Goal: Task Accomplishment & Management: Complete application form

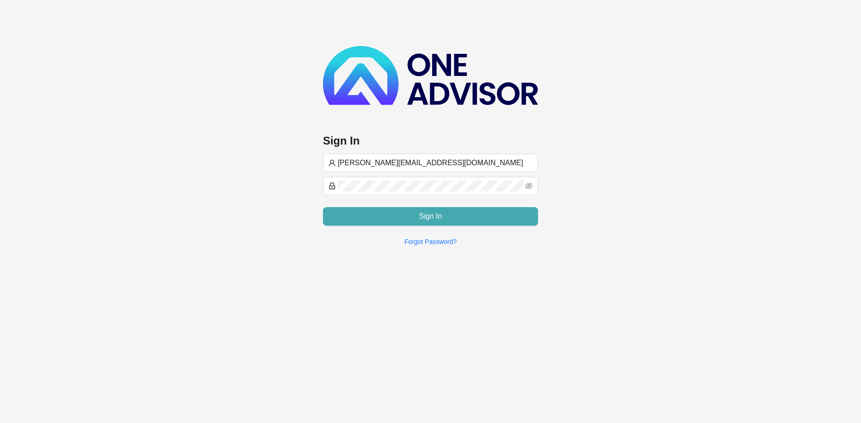
type input "[PERSON_NAME][EMAIL_ADDRESS][DOMAIN_NAME]"
click at [414, 208] on button "Sign In" at bounding box center [430, 216] width 215 height 18
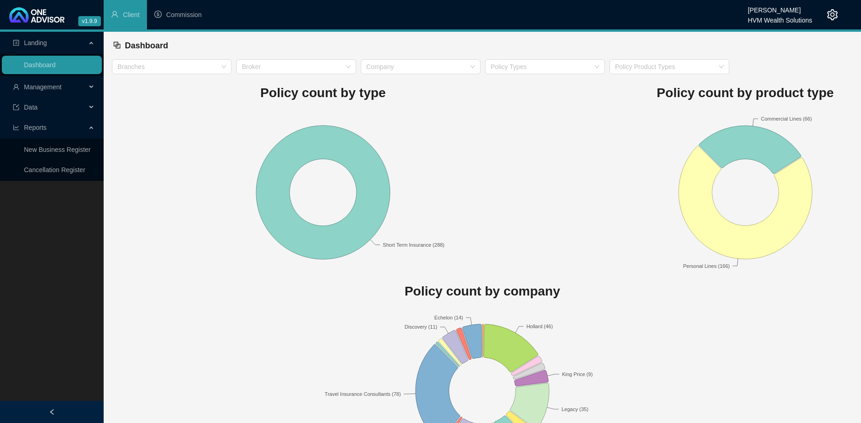
click at [58, 96] on ul "Landing Dashboard Management Data Reports New Business Register Cancellation Re…" at bounding box center [52, 106] width 104 height 149
click at [63, 90] on span "Management" at bounding box center [49, 87] width 73 height 18
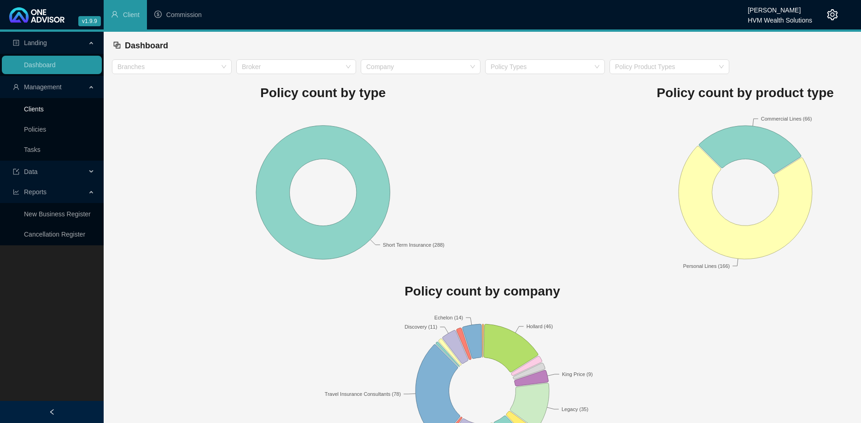
click at [44, 113] on link "Clients" at bounding box center [34, 108] width 20 height 7
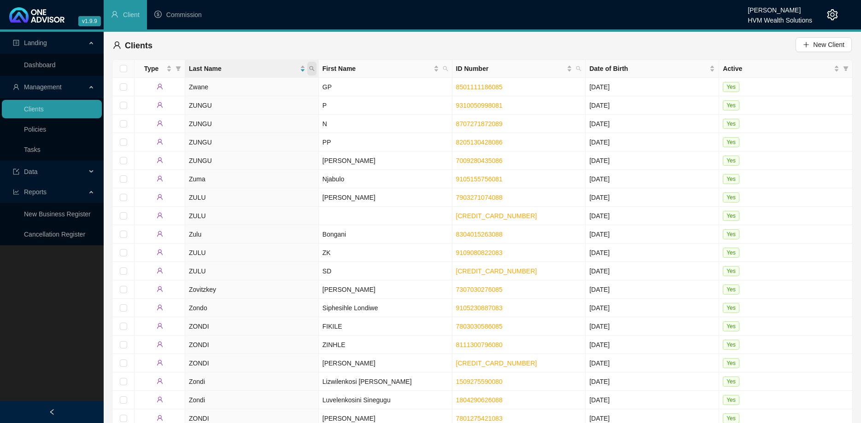
click at [313, 69] on icon "search" at bounding box center [312, 69] width 6 height 6
type input "van [PERSON_NAME]"
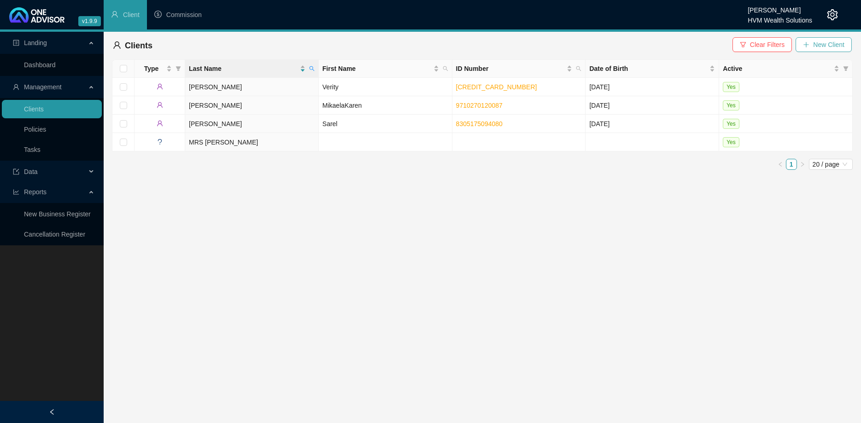
click at [808, 46] on icon "plus" at bounding box center [806, 44] width 6 height 6
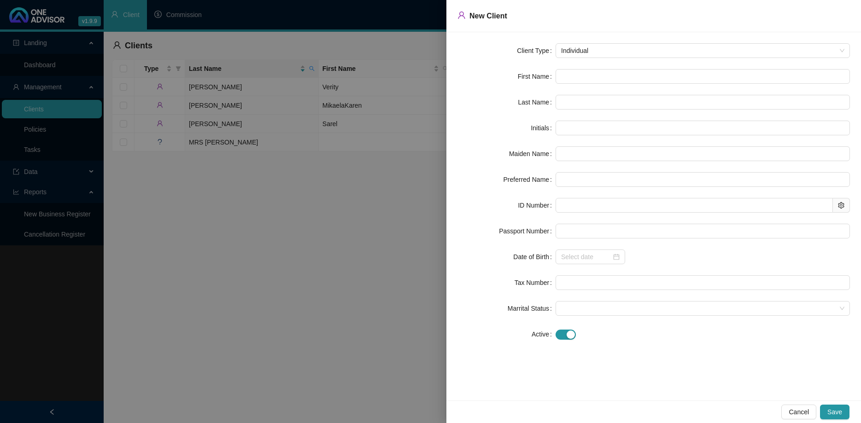
click at [608, 68] on form "Client Type Individual First Name Last Name Initials Maiden Name Preferred Name…" at bounding box center [653, 192] width 392 height 298
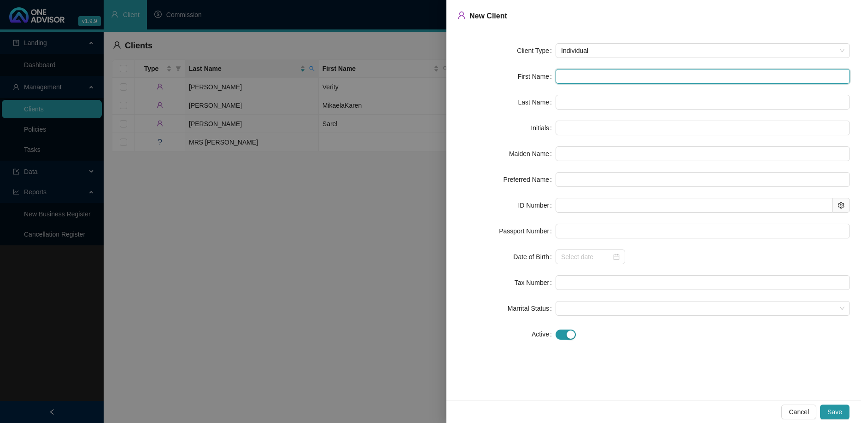
click at [602, 73] on input "text" at bounding box center [702, 76] width 294 height 15
type input "R"
type input "Ry"
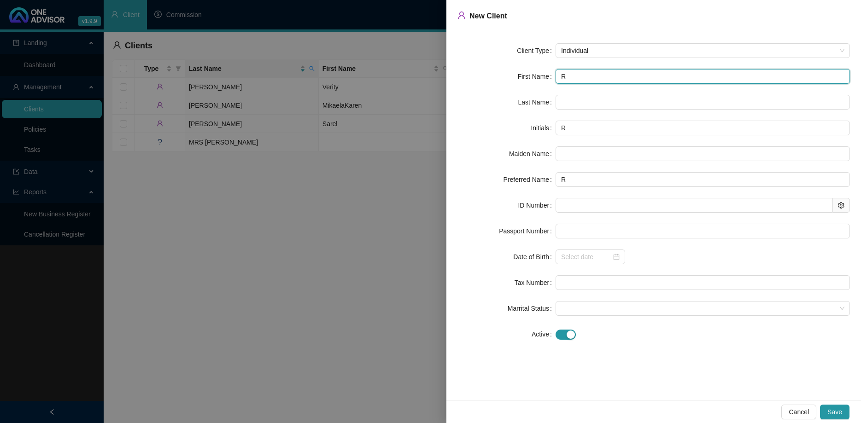
type input "Ry"
type input "Ryn"
type input "Ryno"
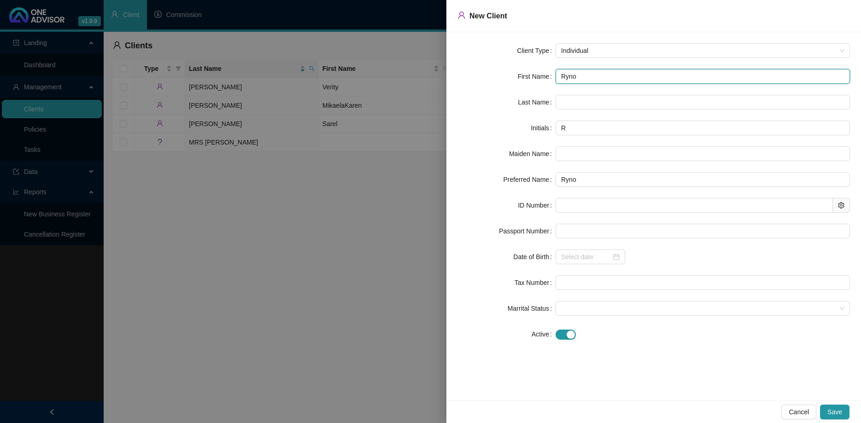
type input "Ryno"
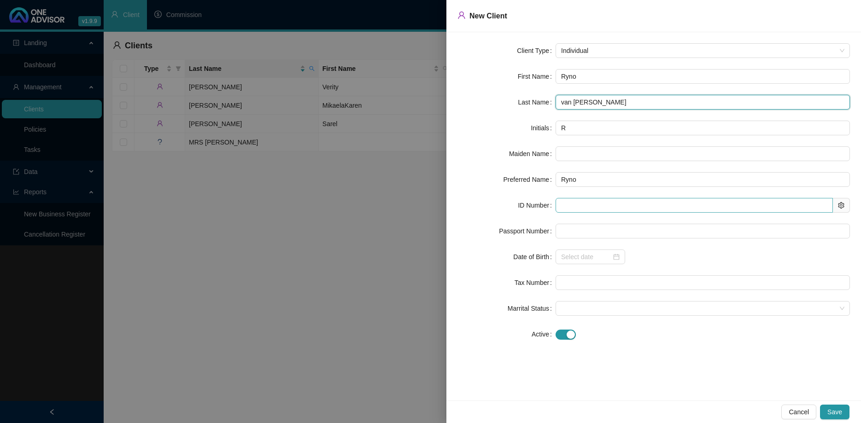
type input "van [PERSON_NAME]"
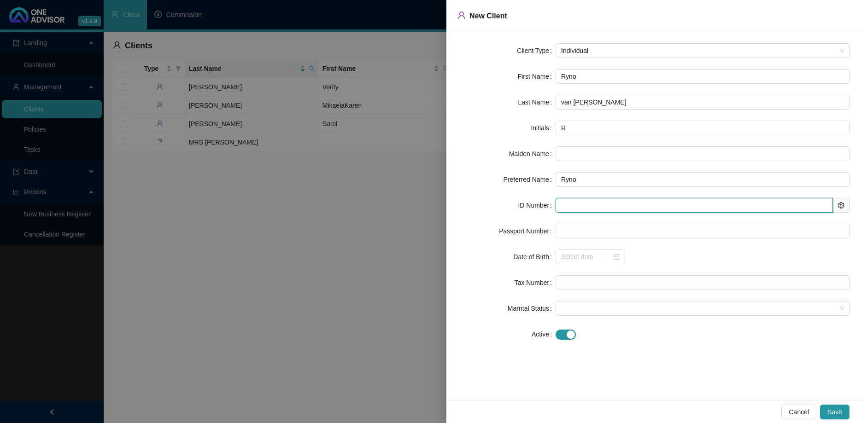
click at [585, 207] on input "text" at bounding box center [693, 205] width 277 height 15
paste input "8202055030088"
type input "8202055030088"
type input "[DATE]"
type input "8202055030088"
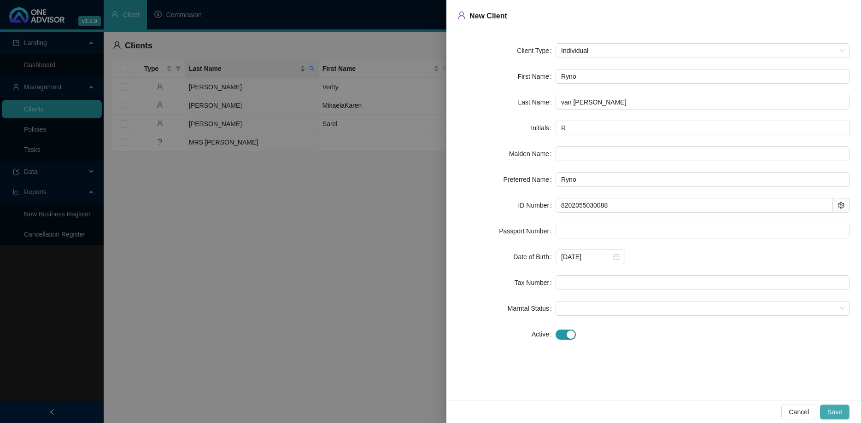
click at [841, 413] on span "Save" at bounding box center [834, 412] width 15 height 10
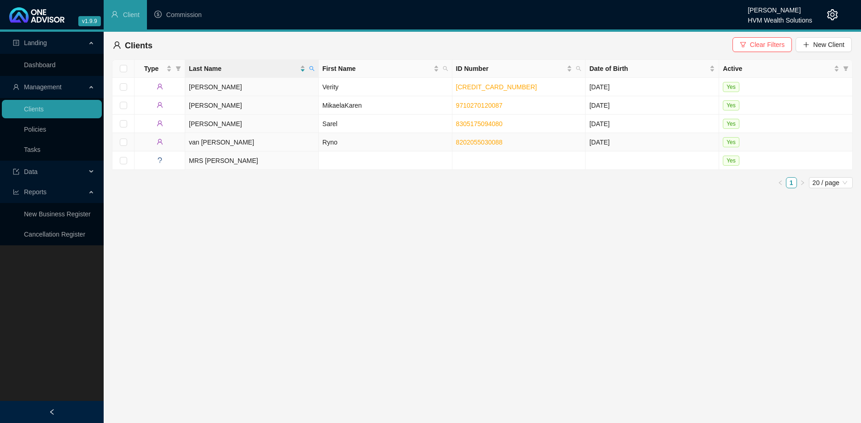
click at [390, 146] on td "Ryno" at bounding box center [386, 142] width 134 height 18
click at [390, 146] on html "v1.9.9 [PERSON_NAME] HVM Wealth Solutions Client Commission Landing Dashboard M…" at bounding box center [430, 211] width 861 height 423
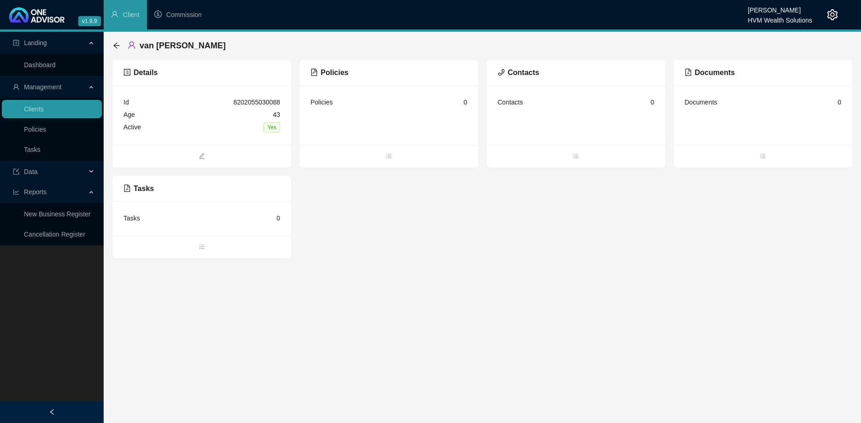
click at [388, 175] on div "Details Id 8202055030088 Age [DEMOGRAPHIC_DATA] Active Yes Policies Policies 0 …" at bounding box center [482, 158] width 741 height 199
click at [389, 161] on span "bars" at bounding box center [388, 157] width 179 height 10
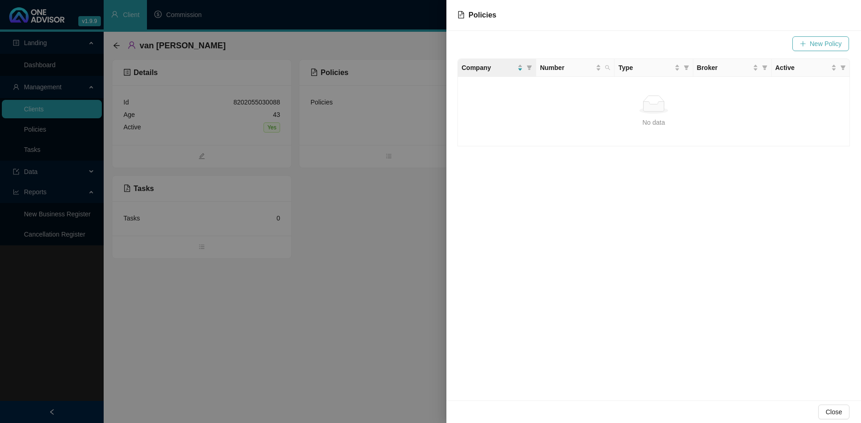
click at [825, 45] on span "New Policy" at bounding box center [826, 44] width 32 height 10
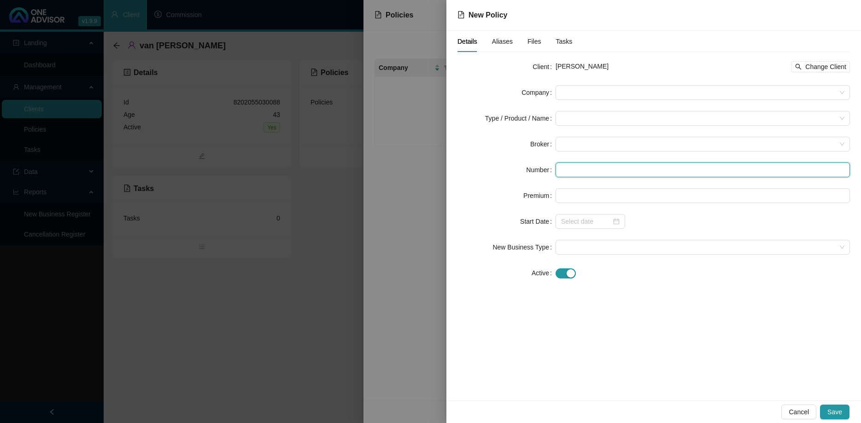
click at [576, 172] on input "text" at bounding box center [702, 170] width 294 height 15
paste input "C017574"
click at [573, 92] on span at bounding box center [702, 93] width 283 height 14
type input "C017574"
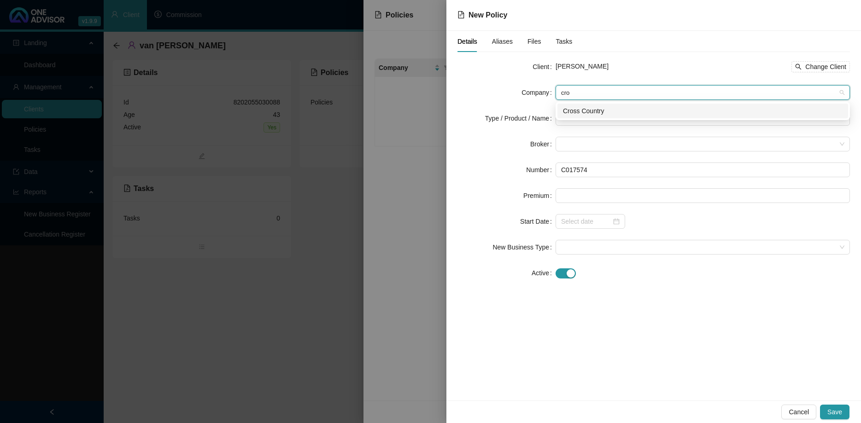
type input "cros"
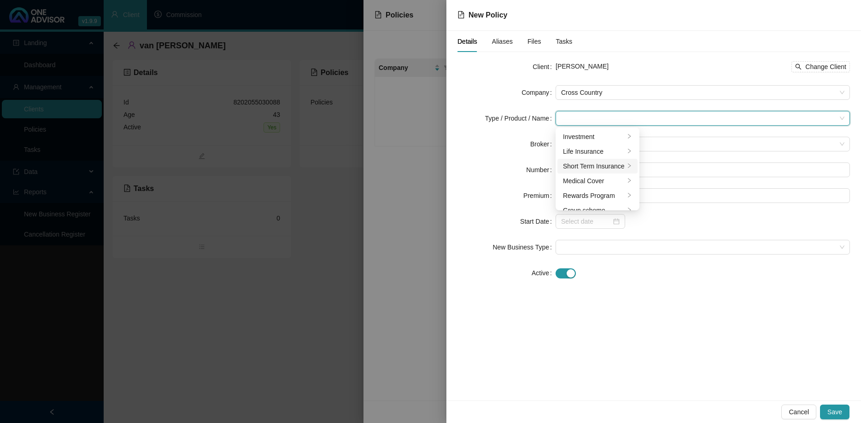
click at [605, 169] on div "Short Term Insurance" at bounding box center [594, 166] width 62 height 10
click at [685, 146] on li "Personal Lines" at bounding box center [677, 151] width 63 height 15
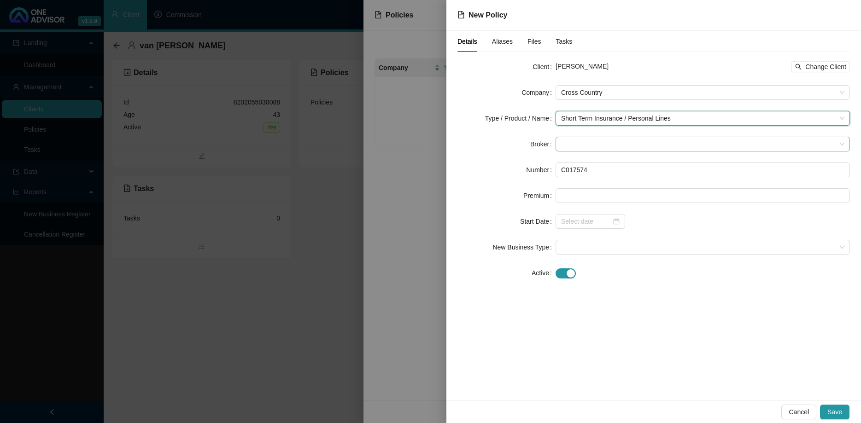
click at [631, 144] on span at bounding box center [702, 144] width 283 height 14
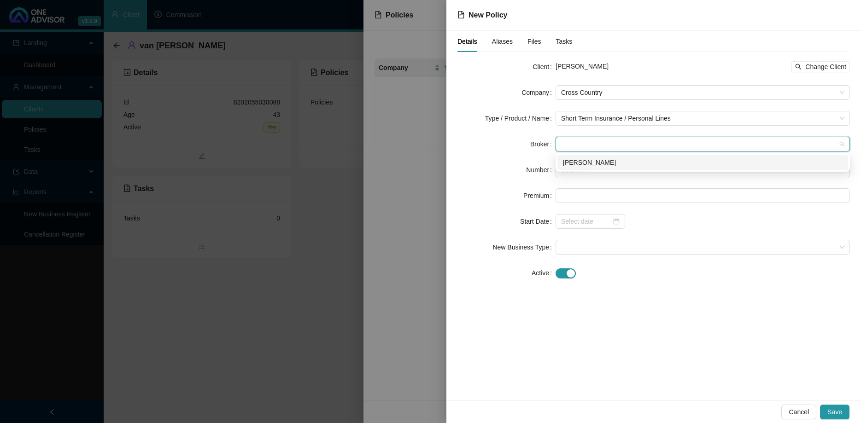
click at [620, 164] on div "[PERSON_NAME]" at bounding box center [703, 163] width 280 height 10
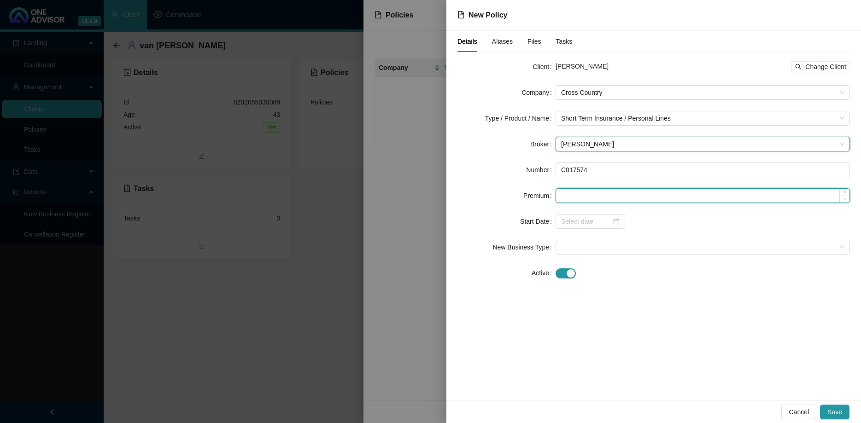
click at [590, 193] on input at bounding box center [702, 196] width 293 height 14
click at [614, 220] on div at bounding box center [590, 221] width 58 height 10
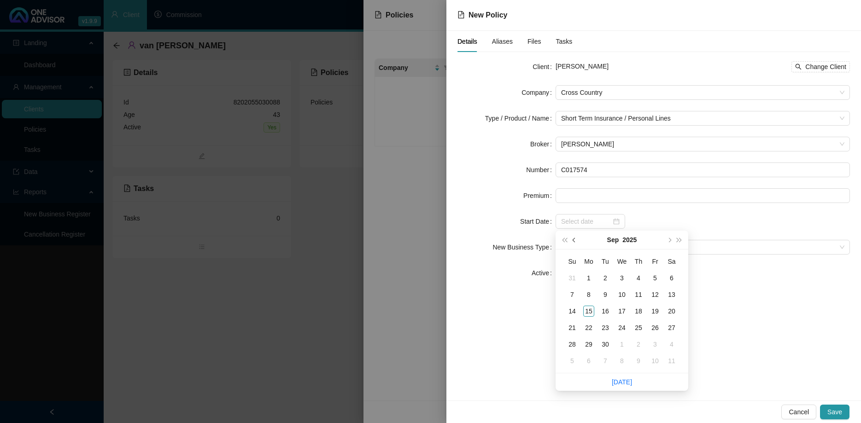
click at [573, 240] on button "prev-year" at bounding box center [574, 240] width 10 height 18
type input "[DATE]"
click at [655, 276] on div "1" at bounding box center [654, 278] width 11 height 11
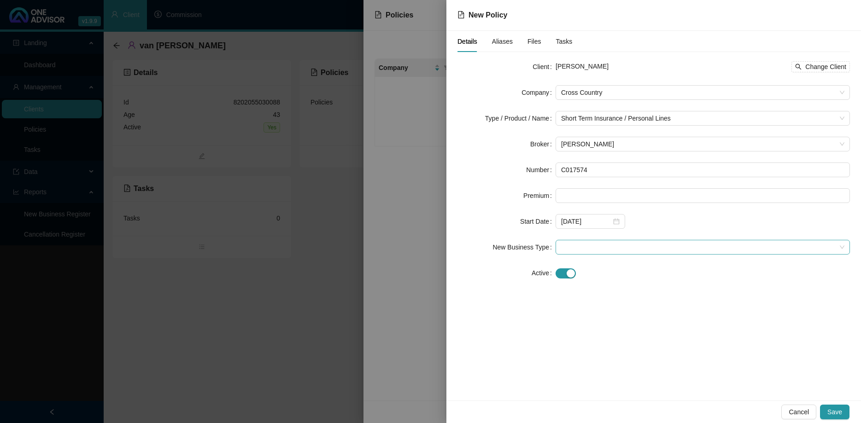
click at [619, 252] on span at bounding box center [702, 247] width 283 height 14
click at [603, 284] on div "New Application" at bounding box center [703, 280] width 280 height 10
click at [830, 414] on span "Save" at bounding box center [834, 412] width 15 height 10
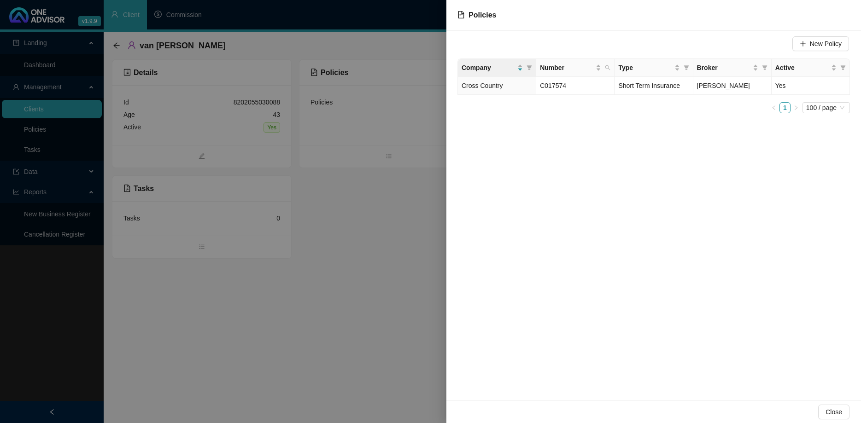
click at [416, 286] on div at bounding box center [430, 211] width 861 height 423
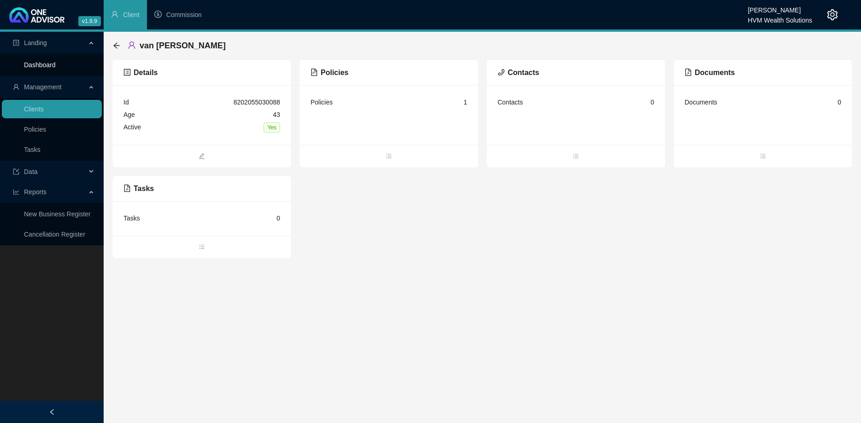
click at [42, 61] on link "Dashboard" at bounding box center [40, 64] width 32 height 7
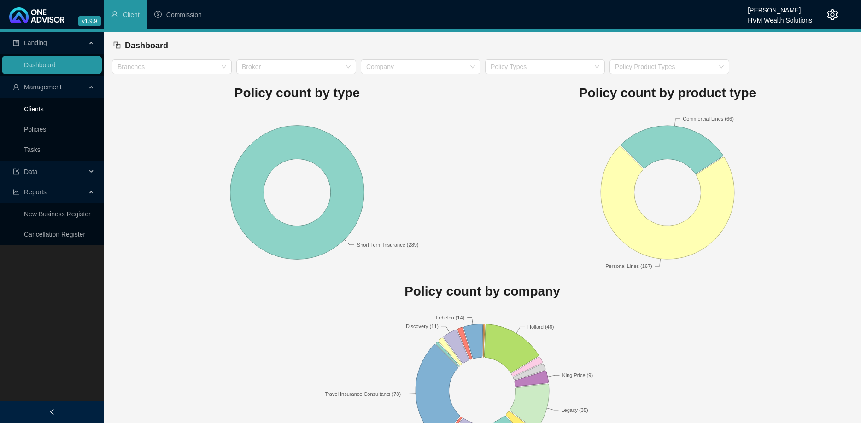
click at [44, 106] on link "Clients" at bounding box center [34, 108] width 20 height 7
